Goal: Task Accomplishment & Management: Complete application form

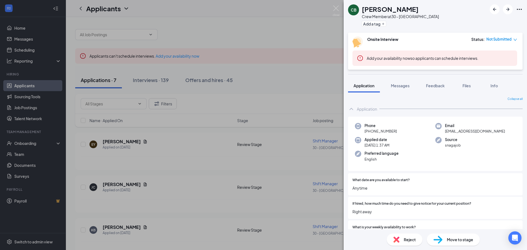
click at [308, 81] on div "CB [PERSON_NAME] Crew Member at 30 - [GEOGRAPHIC_DATA] Add a tag Onsite Intervi…" at bounding box center [263, 125] width 527 height 250
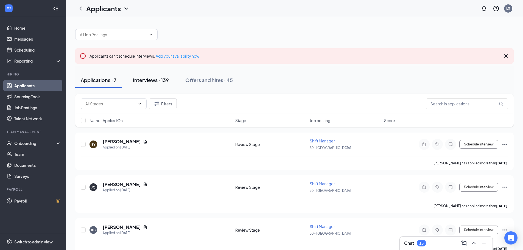
click at [153, 78] on div "Interviews · 139" at bounding box center [151, 80] width 36 height 7
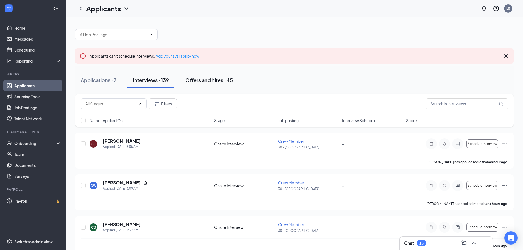
click at [204, 83] on div "Offers and hires · 45" at bounding box center [209, 80] width 48 height 7
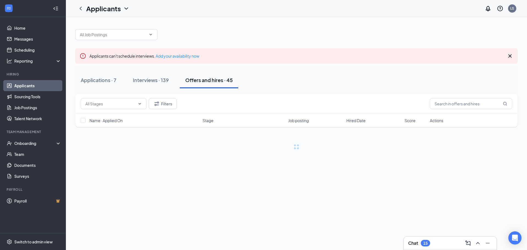
click at [205, 80] on div "Offers and hires · 45" at bounding box center [209, 80] width 48 height 7
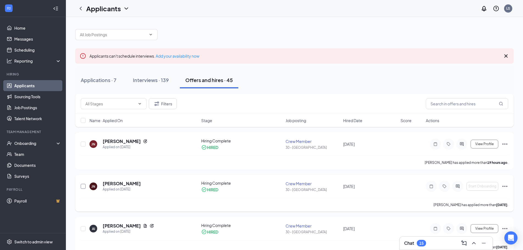
click at [84, 187] on input "checkbox" at bounding box center [83, 186] width 5 height 5
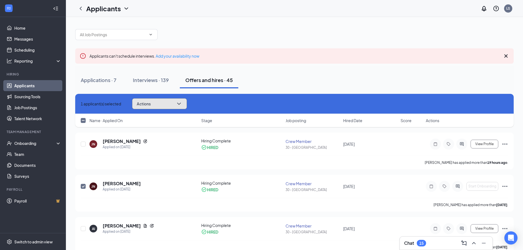
click at [187, 102] on button "Actions" at bounding box center [159, 103] width 55 height 11
click at [293, 86] on div "Applications · 7 Interviews · 139 Offers and hires · 45" at bounding box center [294, 80] width 439 height 16
click at [504, 187] on icon "Ellipses" at bounding box center [505, 186] width 5 height 1
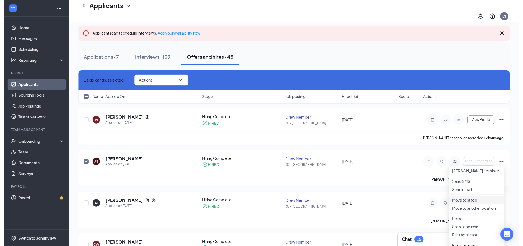
scroll to position [55, 0]
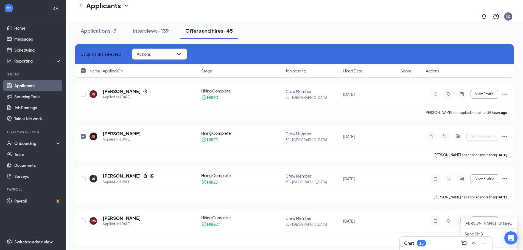
click at [505, 133] on icon "Ellipses" at bounding box center [505, 136] width 7 height 7
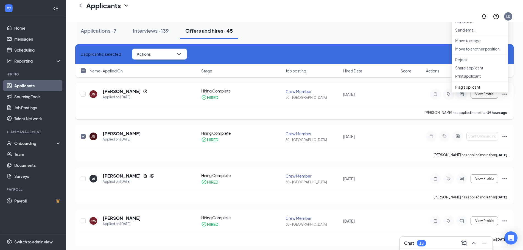
click at [389, 113] on div "[PERSON_NAME] has applied more than 19 hours ago ." at bounding box center [295, 113] width 428 height 14
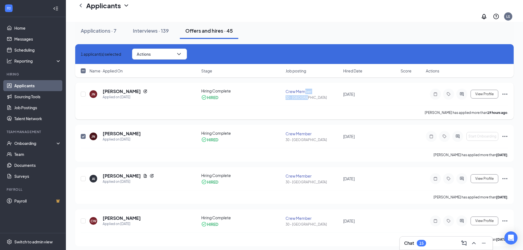
click at [304, 89] on div "Crew Member 30 - [GEOGRAPHIC_DATA]" at bounding box center [313, 94] width 54 height 11
click at [126, 88] on h5 "[PERSON_NAME]" at bounding box center [122, 91] width 38 height 6
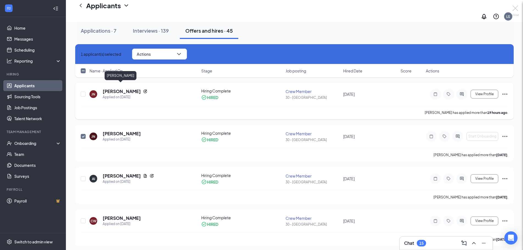
checkbox input "false"
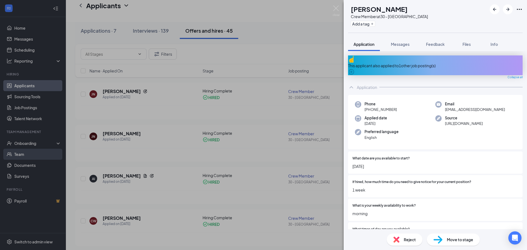
drag, startPoint x: 242, startPoint y: 155, endPoint x: 18, endPoint y: 157, distance: 224.2
click at [238, 156] on div "JN [PERSON_NAME] Crew Member at 30 - [GEOGRAPHIC_DATA] Add a tag Application Me…" at bounding box center [263, 125] width 527 height 250
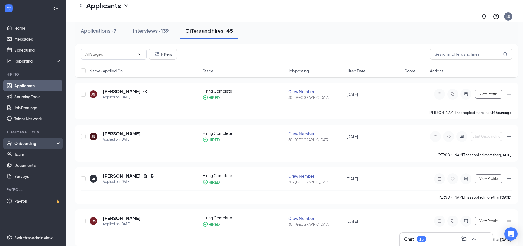
click at [20, 146] on div "Onboarding" at bounding box center [33, 143] width 66 height 11
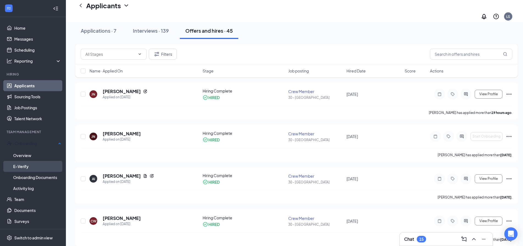
click at [21, 166] on link "E-Verify" at bounding box center [37, 166] width 48 height 11
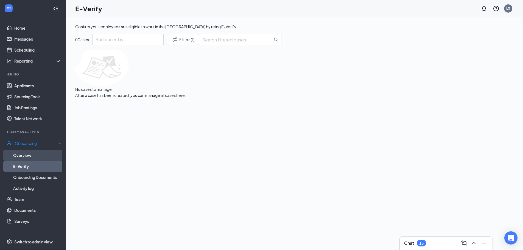
click at [21, 154] on link "Overview" at bounding box center [37, 155] width 48 height 11
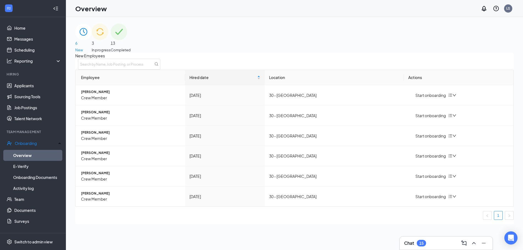
click at [108, 40] on img at bounding box center [100, 32] width 16 height 16
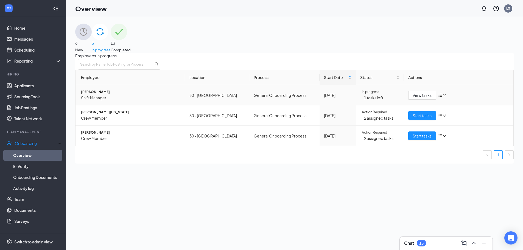
click at [438, 98] on icon "bars" at bounding box center [440, 95] width 4 height 4
click at [463, 132] on div "Remove from onboarding" at bounding box center [462, 129] width 47 height 6
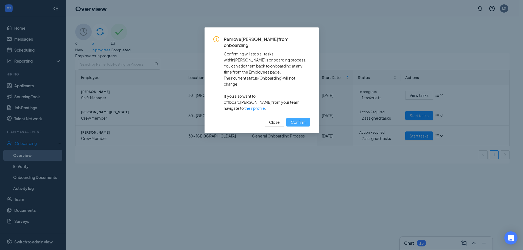
click at [293, 119] on span "Confirm" at bounding box center [298, 122] width 15 height 6
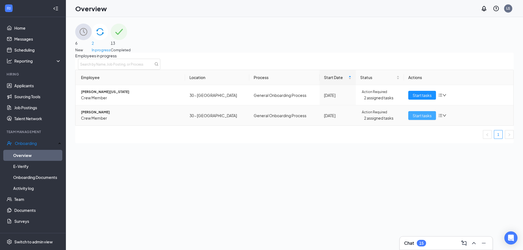
click at [415, 119] on span "Start tasks" at bounding box center [422, 116] width 19 height 6
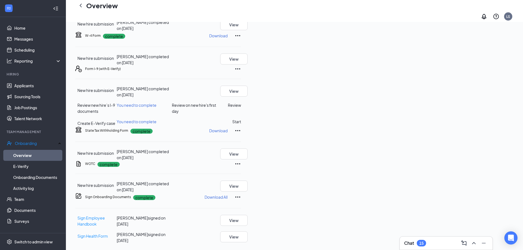
scroll to position [82, 0]
click at [241, 108] on button "Review" at bounding box center [234, 105] width 13 height 6
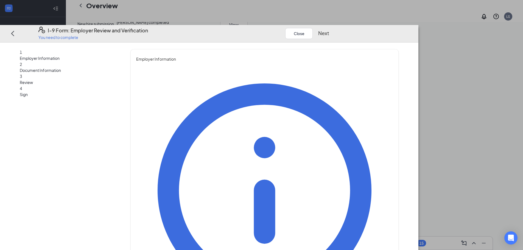
type input "[PERSON_NAME]"
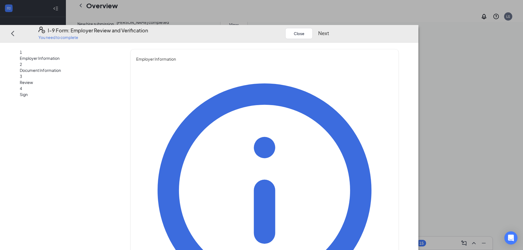
type input "General manager"
type input "[EMAIL_ADDRESS][DOMAIN_NAME]"
type input "4782953242"
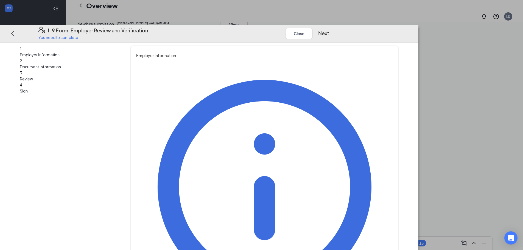
scroll to position [149, 0]
click at [329, 29] on button "Next" at bounding box center [323, 33] width 11 height 8
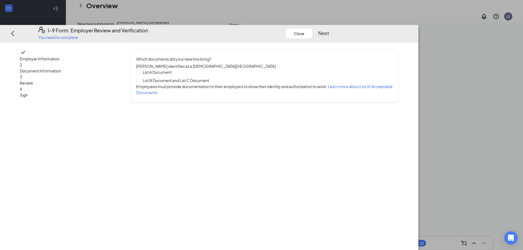
scroll to position [0, 0]
click at [141, 79] on span at bounding box center [138, 81] width 4 height 4
click at [140, 79] on input "List B Document and List C Document" at bounding box center [138, 81] width 4 height 4
radio input "true"
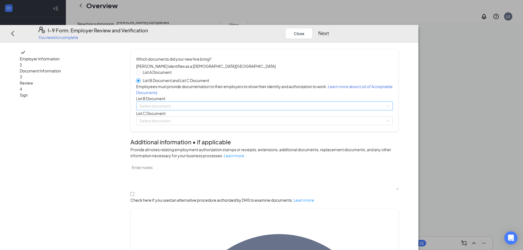
click at [393, 110] on div "Select document" at bounding box center [264, 106] width 257 height 9
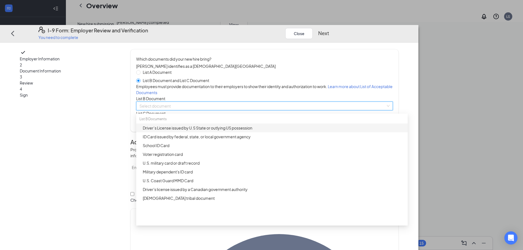
click at [239, 131] on div "Driver’s License issued by U.S State or outlying US possession" at bounding box center [274, 128] width 262 height 6
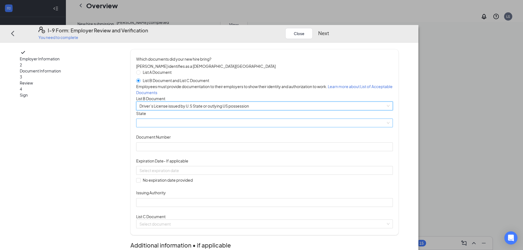
click at [274, 127] on span at bounding box center [265, 123] width 250 height 8
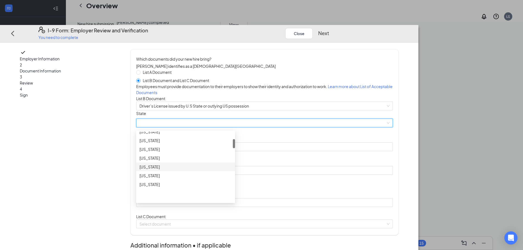
scroll to position [82, 0]
click at [201, 177] on div "[US_STATE]" at bounding box center [186, 174] width 92 height 6
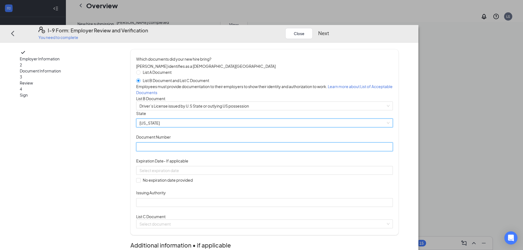
click at [216, 151] on input "Document Number" at bounding box center [264, 147] width 257 height 9
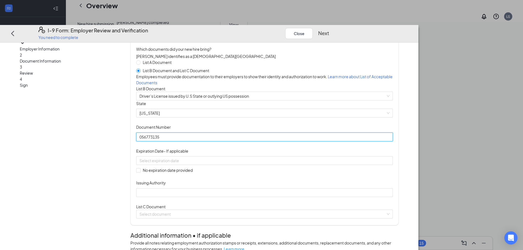
scroll to position [27, 0]
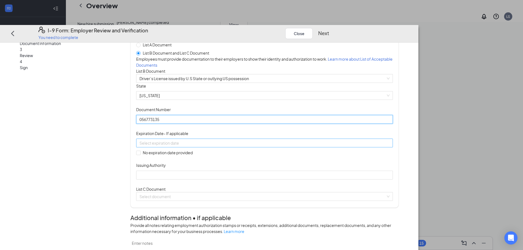
type input "056773135"
click at [263, 146] on input at bounding box center [264, 143] width 249 height 6
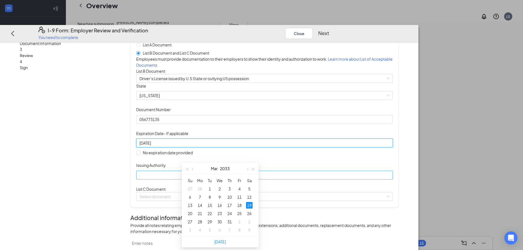
type input "[DATE]"
click at [238, 180] on input "Issuing Authority" at bounding box center [264, 175] width 257 height 9
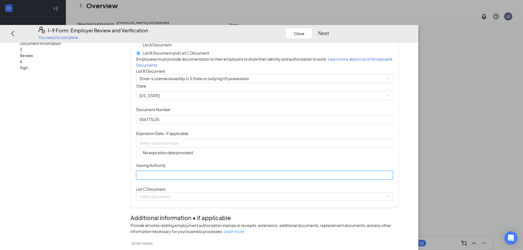
type input "[US_STATE]"
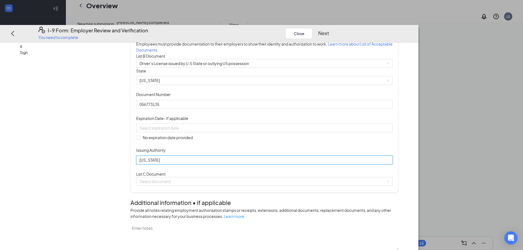
scroll to position [55, 0]
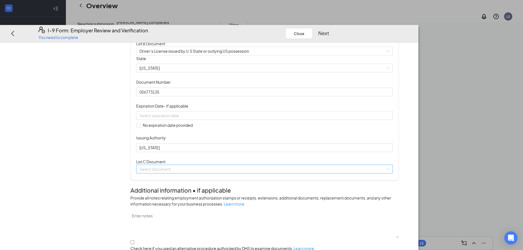
click at [386, 173] on input "search" at bounding box center [263, 169] width 246 height 8
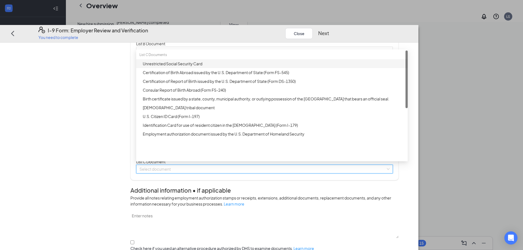
click at [197, 67] on div "Unrestricted Social Security Card" at bounding box center [274, 64] width 262 height 6
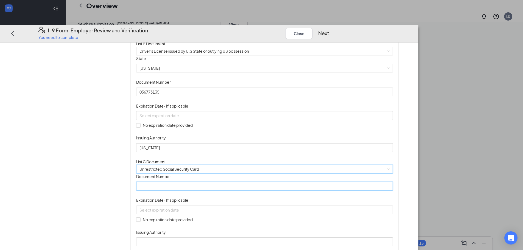
click at [226, 191] on input "Document Number" at bounding box center [264, 186] width 257 height 9
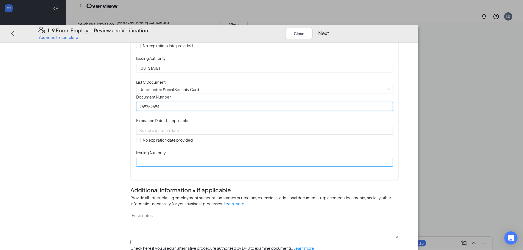
scroll to position [137, 0]
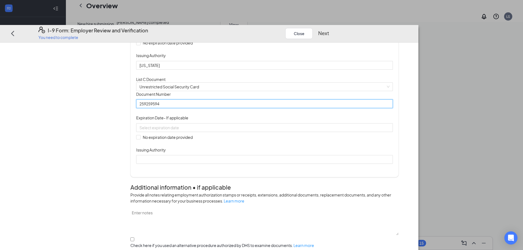
type input "259259594"
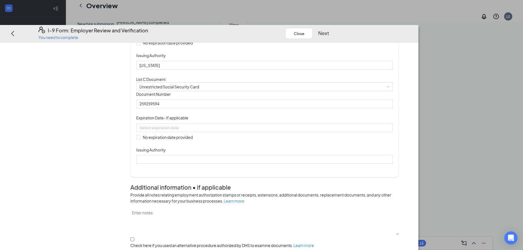
click at [186, 164] on div "Document Title Unrestricted Social Security Card Document Number 259259594 Expi…" at bounding box center [264, 127] width 257 height 73
click at [141, 140] on span at bounding box center [138, 137] width 4 height 4
click at [140, 139] on input "No expiration date provided" at bounding box center [138, 137] width 4 height 4
checkbox input "true"
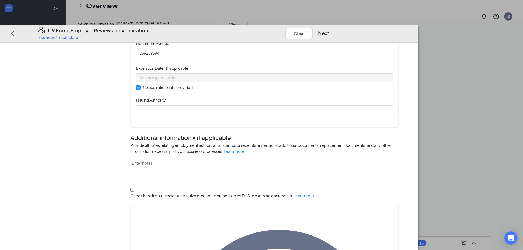
scroll to position [192, 0]
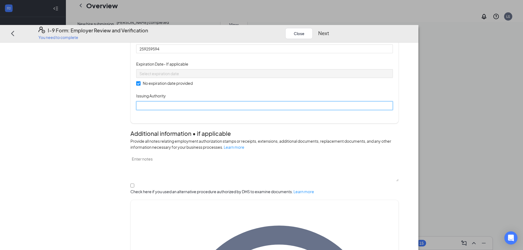
click at [191, 110] on input "Issuing Authority" at bounding box center [264, 105] width 257 height 9
type input "Social Security Adminstrator"
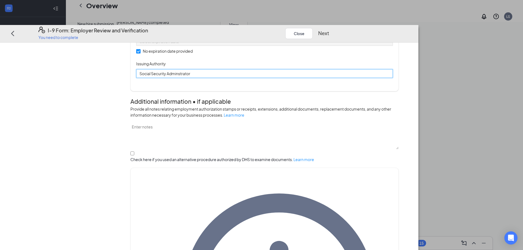
scroll to position [183, 0]
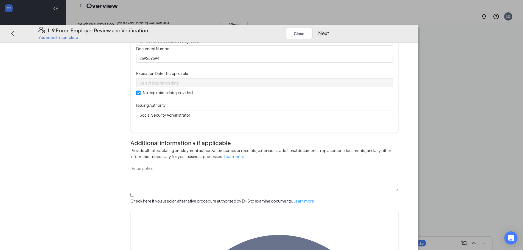
click at [329, 29] on button "Next" at bounding box center [323, 33] width 11 height 8
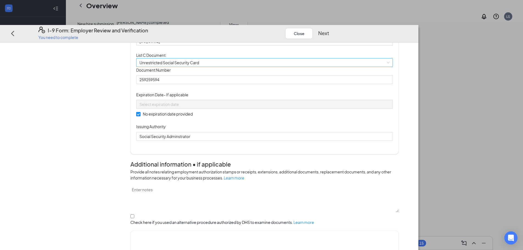
scroll to position [128, 0]
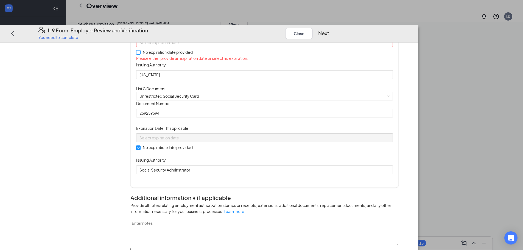
click at [140, 54] on input "No expiration date provided" at bounding box center [138, 52] width 4 height 4
checkbox input "true"
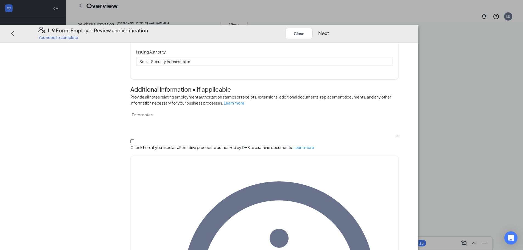
scroll to position [266, 0]
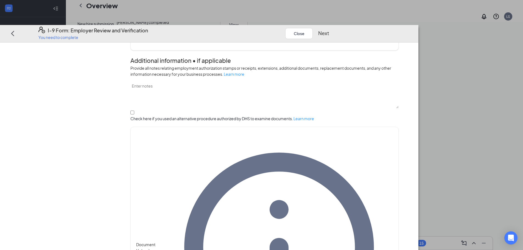
click at [329, 29] on button "Next" at bounding box center [323, 33] width 11 height 8
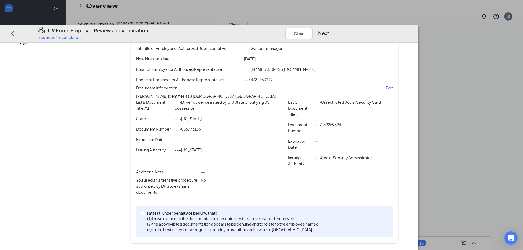
click at [144, 215] on input "I attest, under penalty of [PERSON_NAME], that: (1) I have examined the documen…" at bounding box center [143, 213] width 4 height 4
checkbox input "true"
click at [329, 29] on button "Next" at bounding box center [323, 33] width 11 height 8
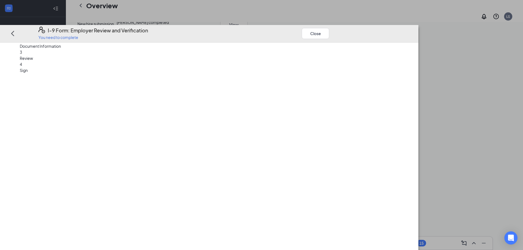
scroll to position [0, 0]
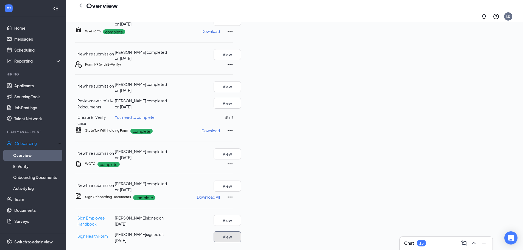
click at [241, 234] on button "View" at bounding box center [227, 237] width 27 height 11
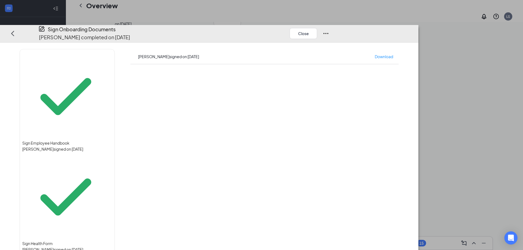
scroll to position [67, 0]
click at [317, 28] on button "Close" at bounding box center [303, 33] width 27 height 11
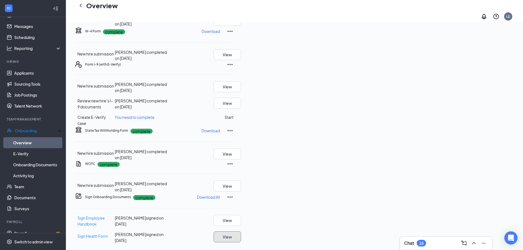
scroll to position [20, 0]
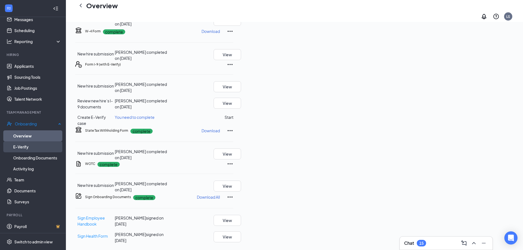
click at [33, 144] on link "E-Verify" at bounding box center [37, 146] width 48 height 11
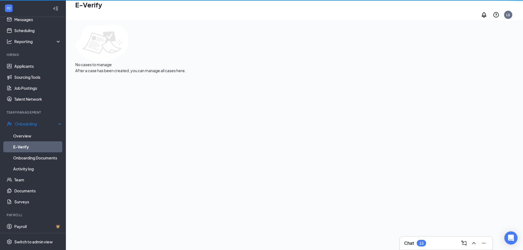
scroll to position [25, 0]
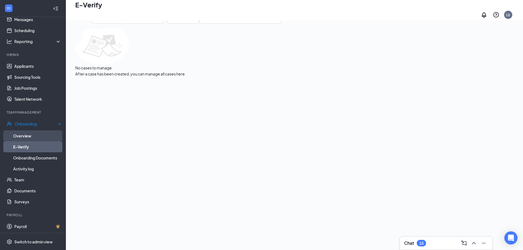
click at [29, 133] on link "Overview" at bounding box center [37, 135] width 48 height 11
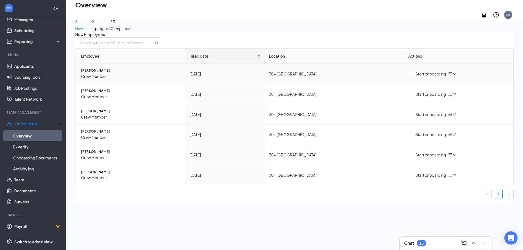
click at [106, 73] on span "[PERSON_NAME]" at bounding box center [131, 70] width 100 height 5
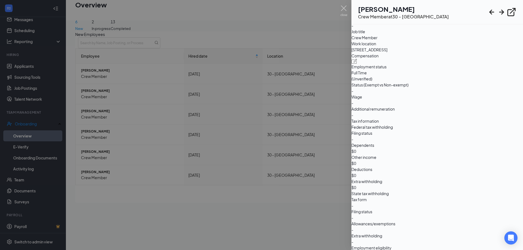
scroll to position [406, 0]
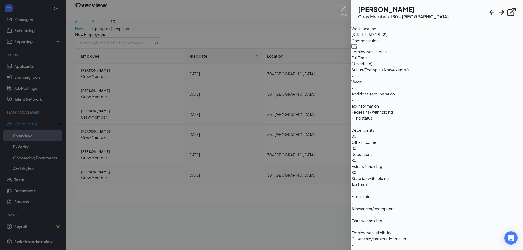
drag, startPoint x: 300, startPoint y: 235, endPoint x: 312, endPoint y: 173, distance: 63.1
click at [300, 232] on div at bounding box center [261, 125] width 523 height 250
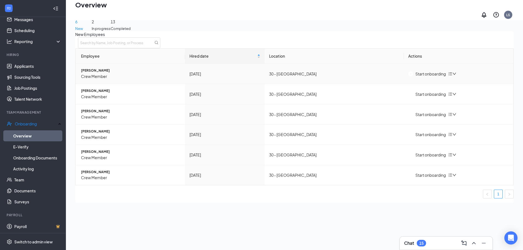
click at [438, 76] on div "Start onboarding" at bounding box center [427, 74] width 38 height 6
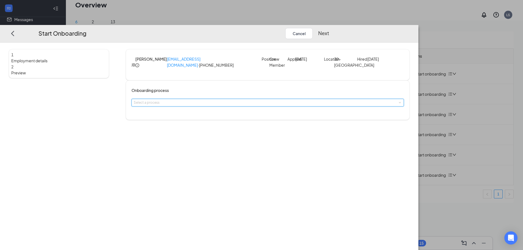
click at [270, 106] on div "Select a process" at bounding box center [268, 102] width 268 height 7
drag, startPoint x: 154, startPoint y: 102, endPoint x: 64, endPoint y: 38, distance: 110.5
click at [109, 93] on div "1 Employment details 2 Preview" at bounding box center [59, 84] width 100 height 71
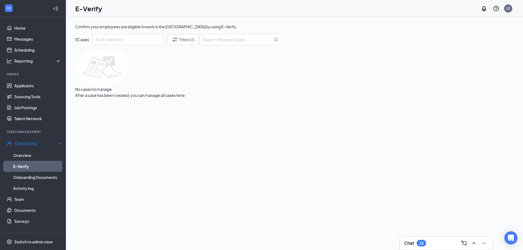
click at [30, 165] on link "E-Verify" at bounding box center [37, 166] width 48 height 11
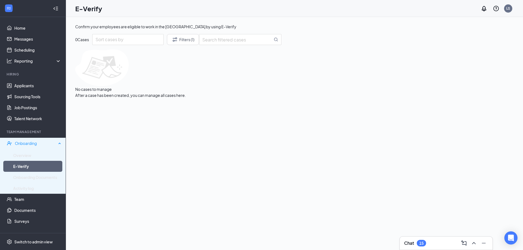
click at [24, 143] on div "Onboarding" at bounding box center [36, 143] width 42 height 5
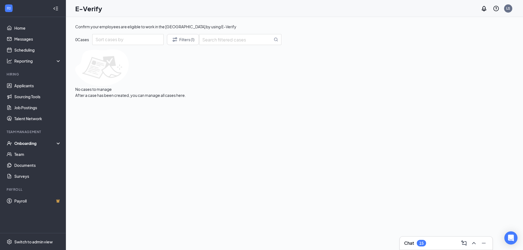
click at [24, 144] on div "Onboarding" at bounding box center [35, 143] width 42 height 5
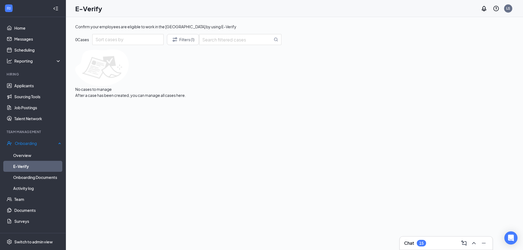
click at [21, 163] on link "E-Verify" at bounding box center [37, 166] width 48 height 11
click at [32, 153] on link "Overview" at bounding box center [37, 155] width 48 height 11
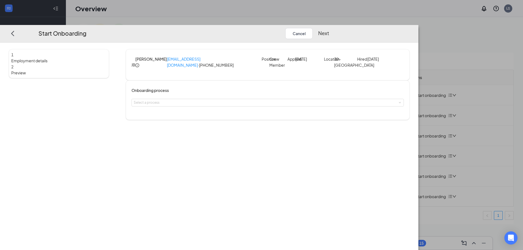
click at [73, 64] on div "2" at bounding box center [58, 67] width 95 height 6
click at [78, 70] on span "Preview" at bounding box center [58, 73] width 95 height 6
click at [313, 28] on button "Cancel" at bounding box center [298, 33] width 27 height 11
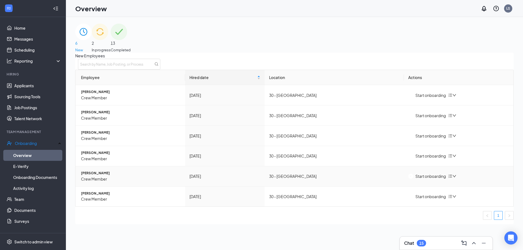
click at [101, 182] on span "Crew Member" at bounding box center [131, 179] width 100 height 6
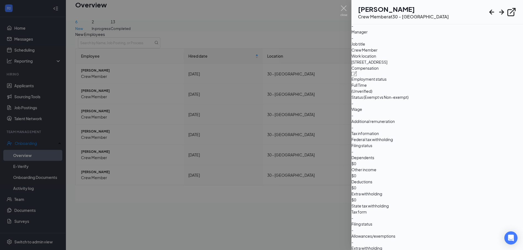
scroll to position [268, 0]
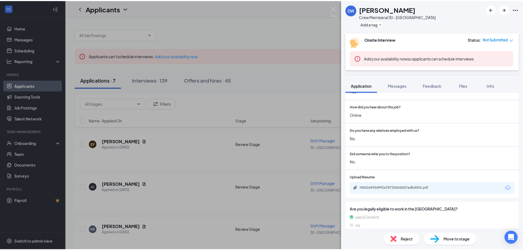
scroll to position [412, 0]
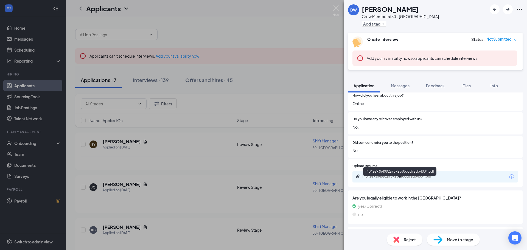
click at [409, 179] on div "f4042e9354992a7872560ddd7adb4004.pdf" at bounding box center [401, 176] width 77 height 4
drag, startPoint x: 224, startPoint y: 231, endPoint x: 99, endPoint y: 157, distance: 145.6
click at [222, 224] on div "DW Daveeona Webb Crew Member at 30 - Milledgeville Add a tag Onsite Interview S…" at bounding box center [263, 125] width 527 height 250
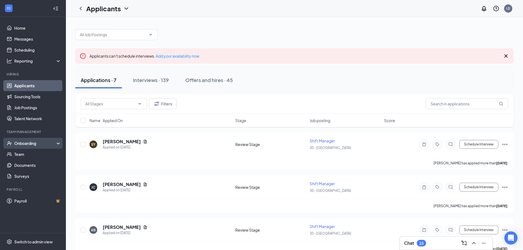
click at [30, 144] on div "Onboarding" at bounding box center [35, 143] width 42 height 5
click at [28, 165] on link "E-Verify" at bounding box center [37, 165] width 47 height 11
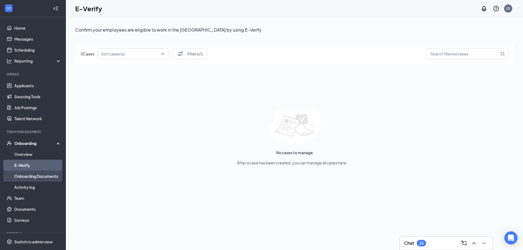
click at [29, 177] on link "Onboarding Documents" at bounding box center [37, 176] width 47 height 11
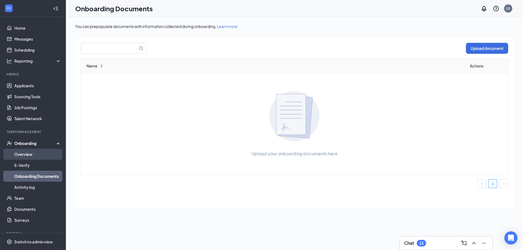
click at [45, 156] on link "Overview" at bounding box center [37, 154] width 47 height 11
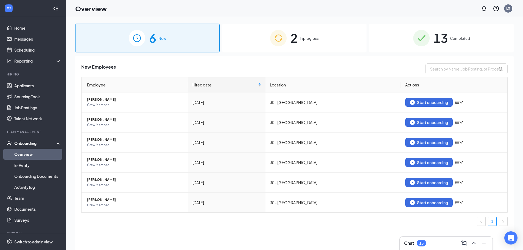
click at [449, 35] on div "13 Completed" at bounding box center [441, 38] width 144 height 29
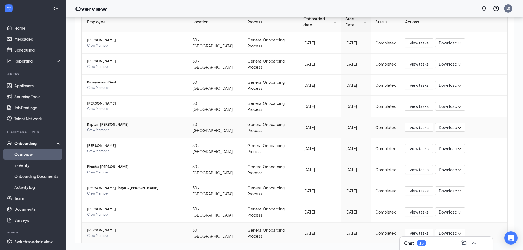
scroll to position [62, 0]
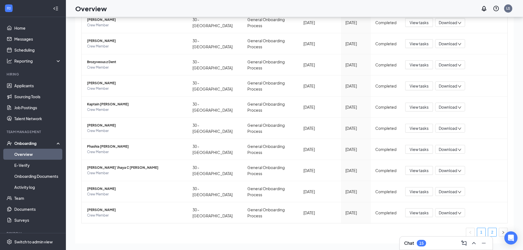
click at [488, 228] on link "2" at bounding box center [492, 232] width 8 height 8
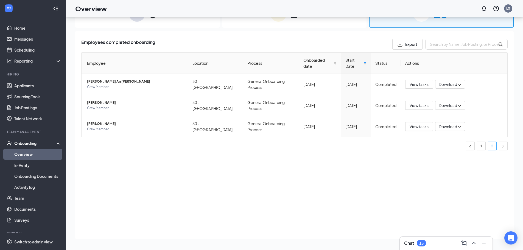
click at [492, 142] on link "2" at bounding box center [492, 146] width 8 height 8
click at [469, 145] on icon "left" at bounding box center [470, 146] width 3 height 3
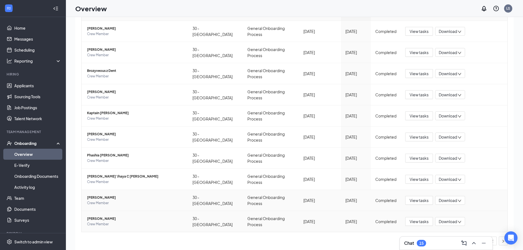
scroll to position [25, 0]
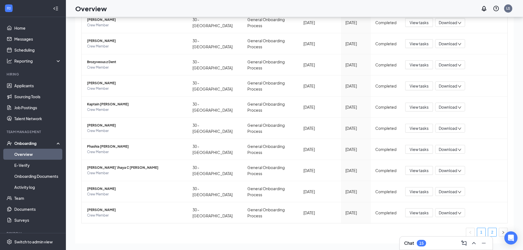
click at [491, 228] on link "2" at bounding box center [492, 232] width 8 height 8
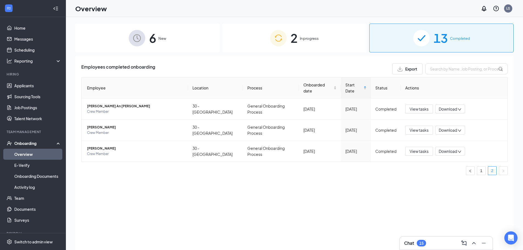
click at [307, 37] on span "In progress" at bounding box center [309, 38] width 19 height 5
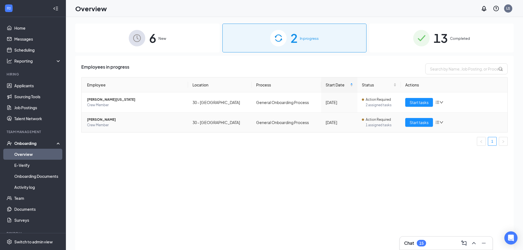
click at [273, 123] on td "General Onboarding Process" at bounding box center [287, 123] width 70 height 20
click at [405, 123] on td "Start tasks" at bounding box center [454, 123] width 107 height 20
click at [423, 121] on span "Start tasks" at bounding box center [419, 122] width 19 height 6
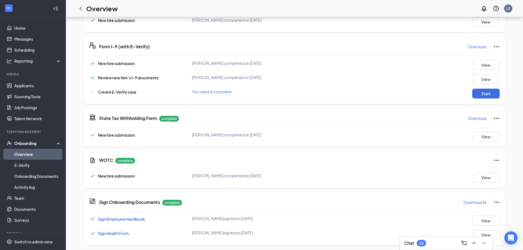
scroll to position [152, 0]
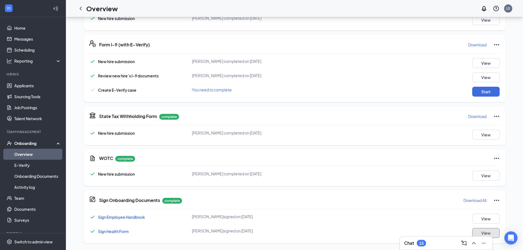
click at [476, 230] on button "View" at bounding box center [485, 233] width 27 height 10
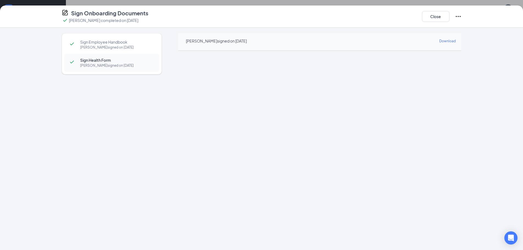
scroll to position [97, 0]
click at [439, 19] on button "Close" at bounding box center [435, 16] width 27 height 11
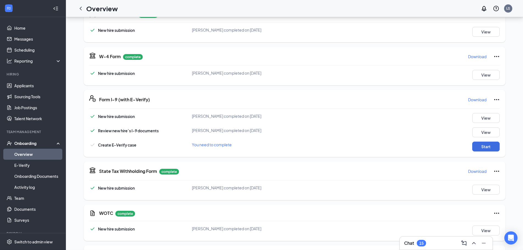
scroll to position [152, 0]
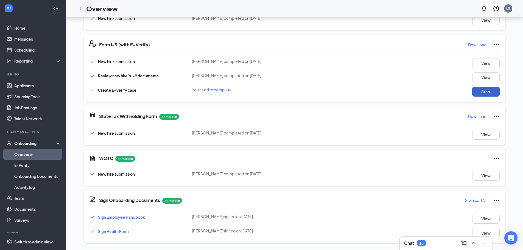
click at [490, 96] on button "Start" at bounding box center [485, 92] width 27 height 10
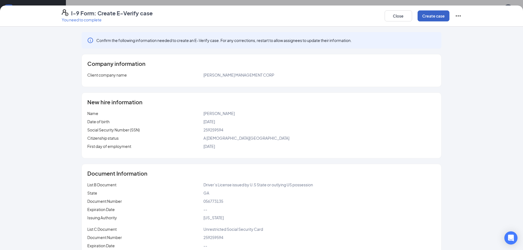
click at [432, 13] on button "Create case" at bounding box center [434, 15] width 32 height 11
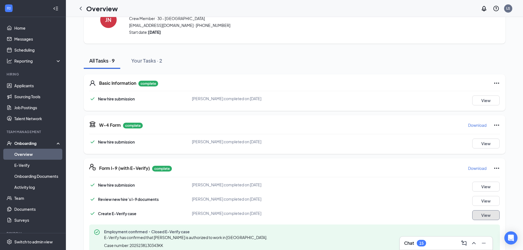
scroll to position [0, 0]
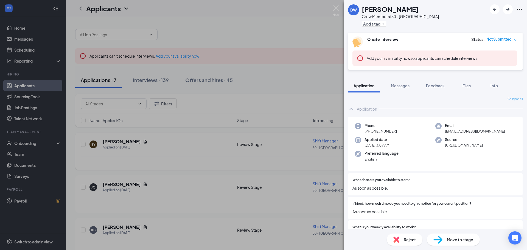
drag, startPoint x: 202, startPoint y: 110, endPoint x: 120, endPoint y: 161, distance: 95.8
click at [198, 109] on div "DW Daveeona Webb Crew Member at 30 - Milledgeville Add a tag Onsite Interview S…" at bounding box center [263, 125] width 527 height 250
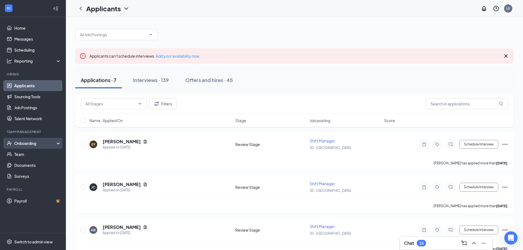
click at [29, 144] on div "Onboarding" at bounding box center [35, 143] width 42 height 5
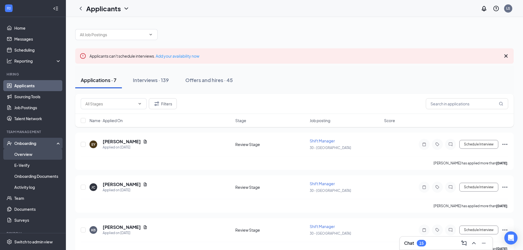
click at [31, 151] on link "Overview" at bounding box center [37, 154] width 47 height 11
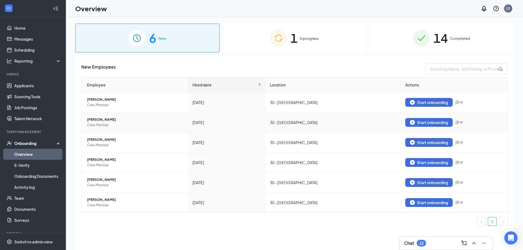
click at [455, 122] on div "Start onboarding" at bounding box center [454, 122] width 98 height 9
click at [458, 124] on icon "bars" at bounding box center [457, 122] width 4 height 4
click at [465, 135] on div "Remove from onboarding" at bounding box center [488, 133] width 59 height 5
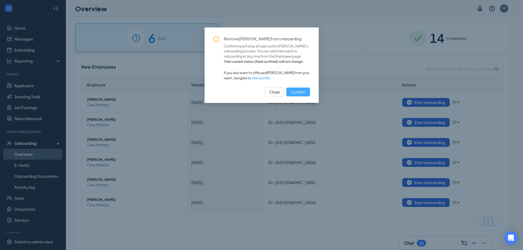
click at [299, 90] on span "Confirm" at bounding box center [298, 92] width 15 height 6
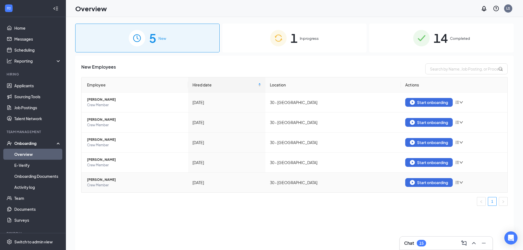
click at [459, 182] on icon "bars" at bounding box center [457, 182] width 4 height 4
click at [472, 195] on div "Remove from onboarding" at bounding box center [488, 193] width 59 height 5
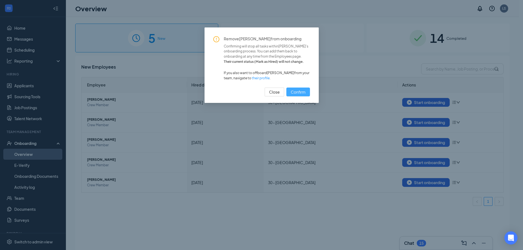
click at [304, 95] on button "Confirm" at bounding box center [299, 92] width 24 height 9
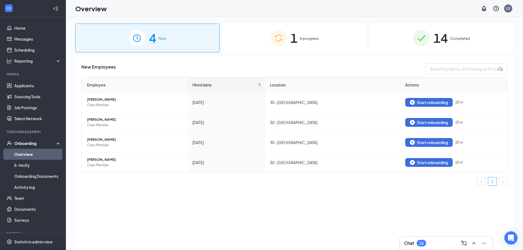
click at [190, 37] on div "4 New" at bounding box center [147, 38] width 144 height 29
drag, startPoint x: 435, startPoint y: 46, endPoint x: 435, endPoint y: 40, distance: 5.5
click at [435, 44] on span "14" at bounding box center [441, 38] width 14 height 19
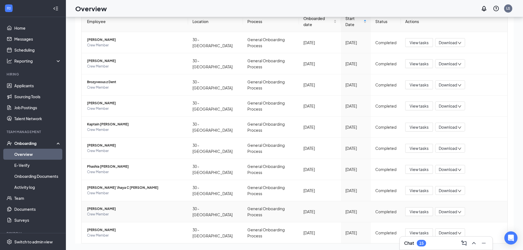
scroll to position [34, 0]
